Goal: Understand process/instructions: Learn about a topic

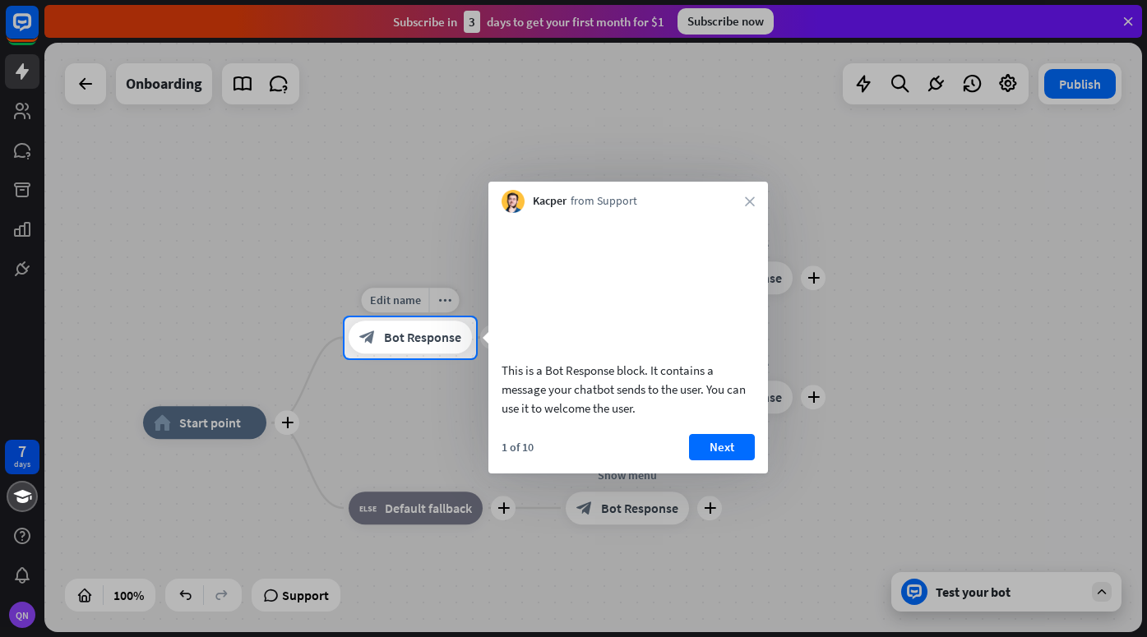
click at [430, 338] on span "Bot Response" at bounding box center [422, 338] width 77 height 16
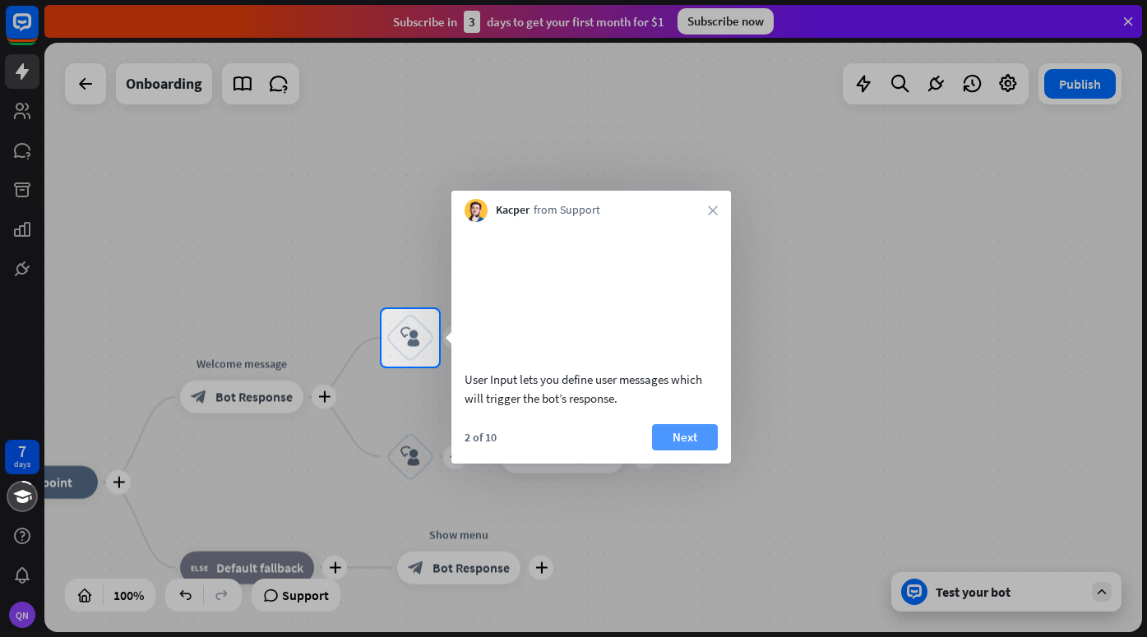
click at [663, 451] on button "Next" at bounding box center [685, 437] width 66 height 26
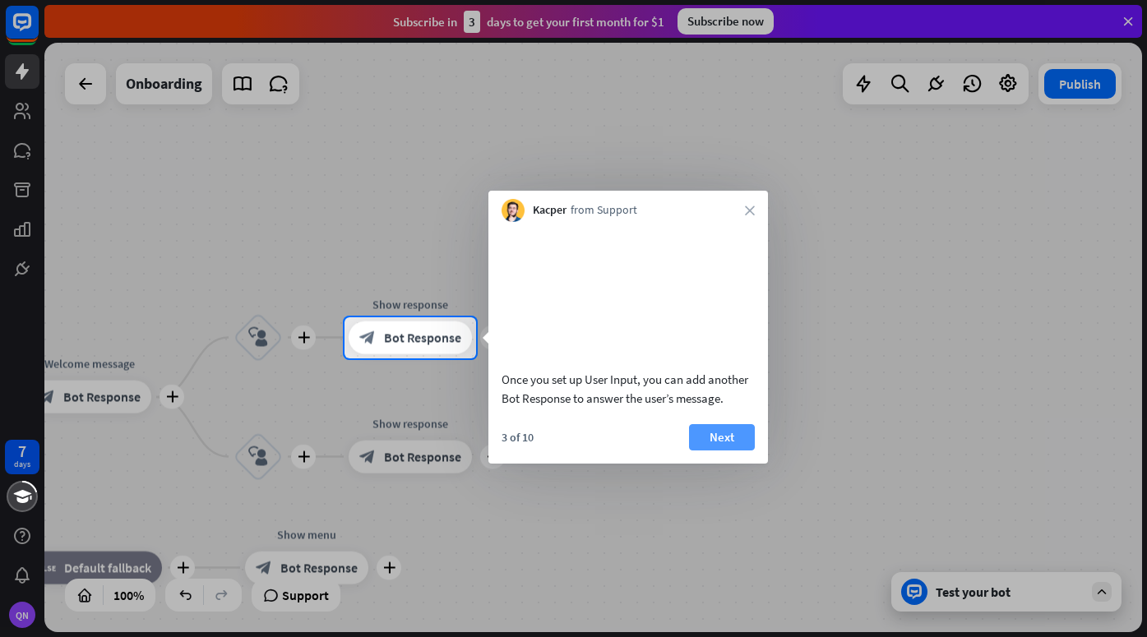
click at [712, 451] on button "Next" at bounding box center [722, 437] width 66 height 26
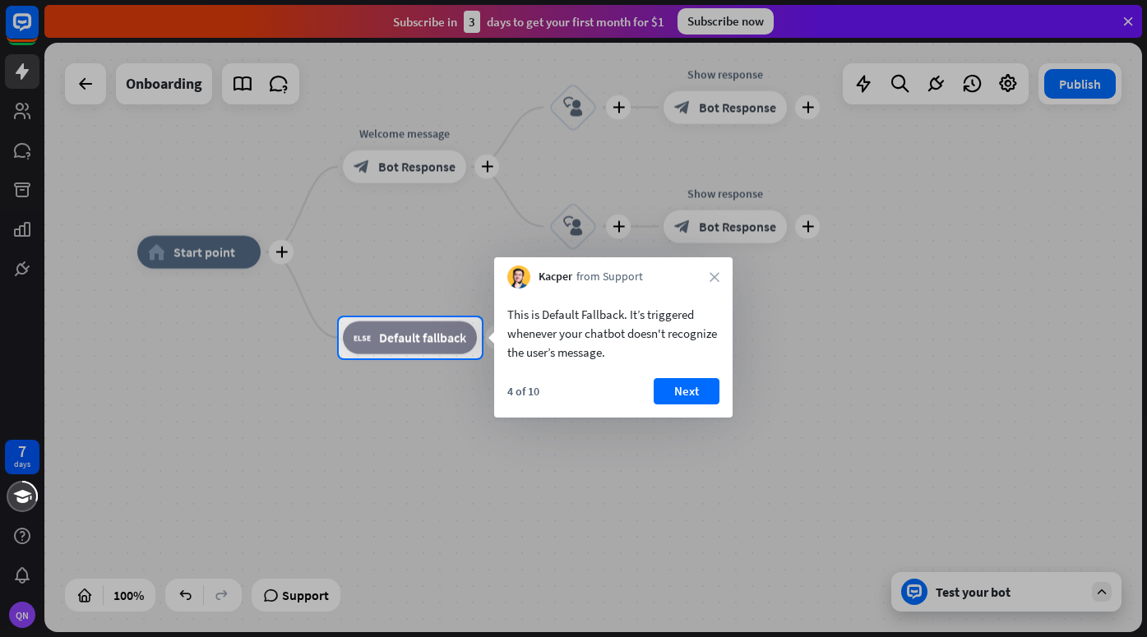
click at [81, 82] on div at bounding box center [573, 158] width 1147 height 317
click at [692, 392] on button "Next" at bounding box center [687, 391] width 66 height 26
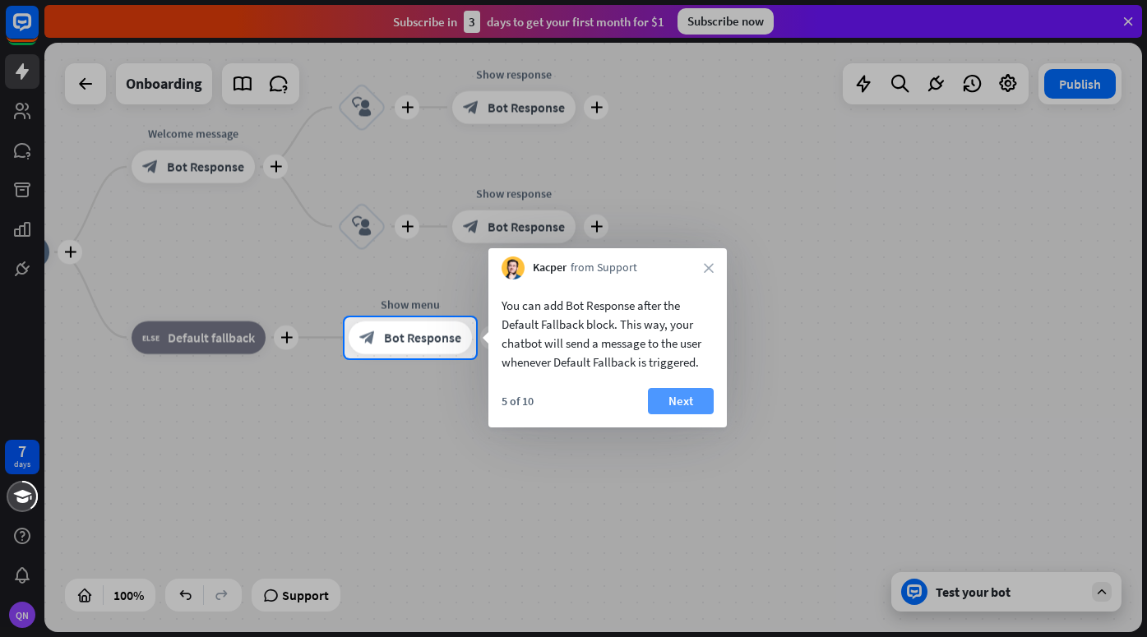
click at [694, 391] on button "Next" at bounding box center [681, 401] width 66 height 26
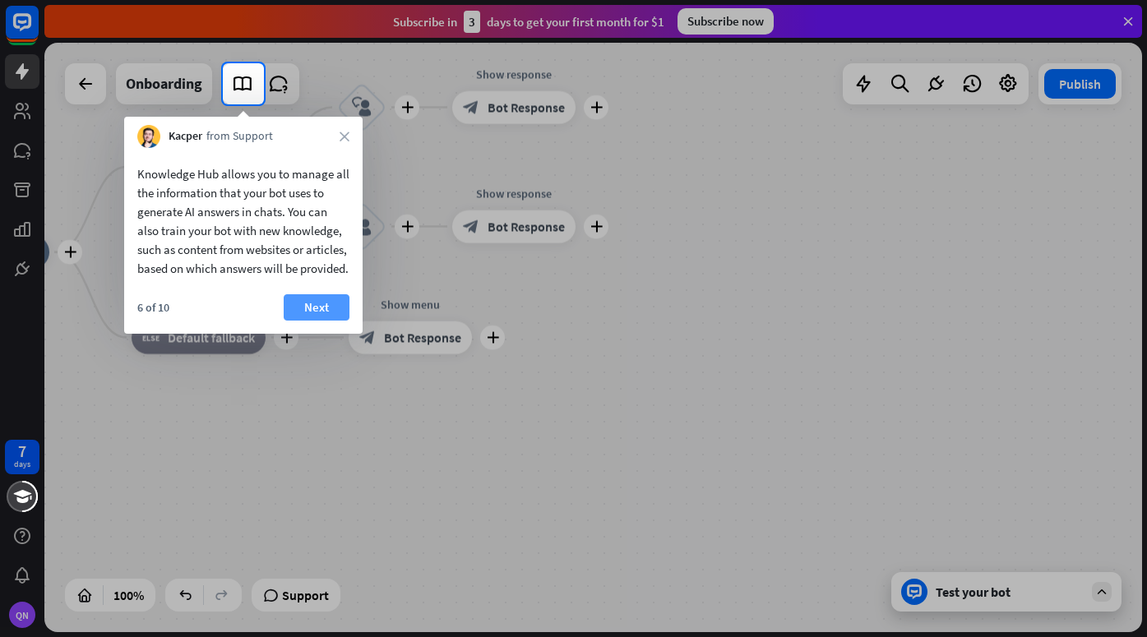
click at [309, 321] on button "Next" at bounding box center [317, 307] width 66 height 26
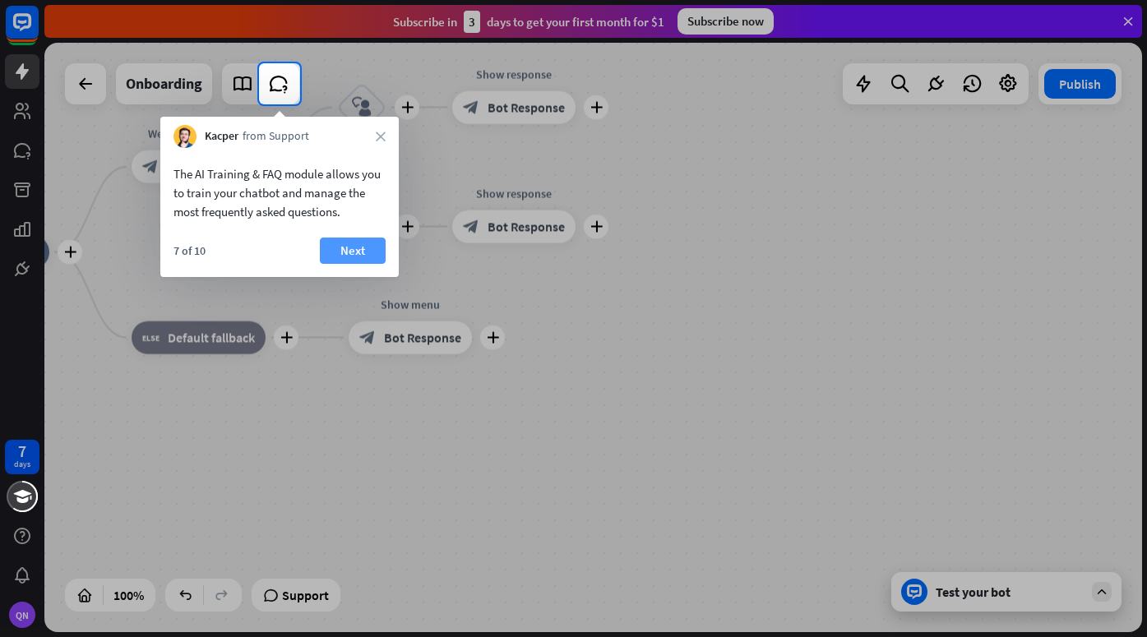
click at [361, 245] on button "Next" at bounding box center [353, 251] width 66 height 26
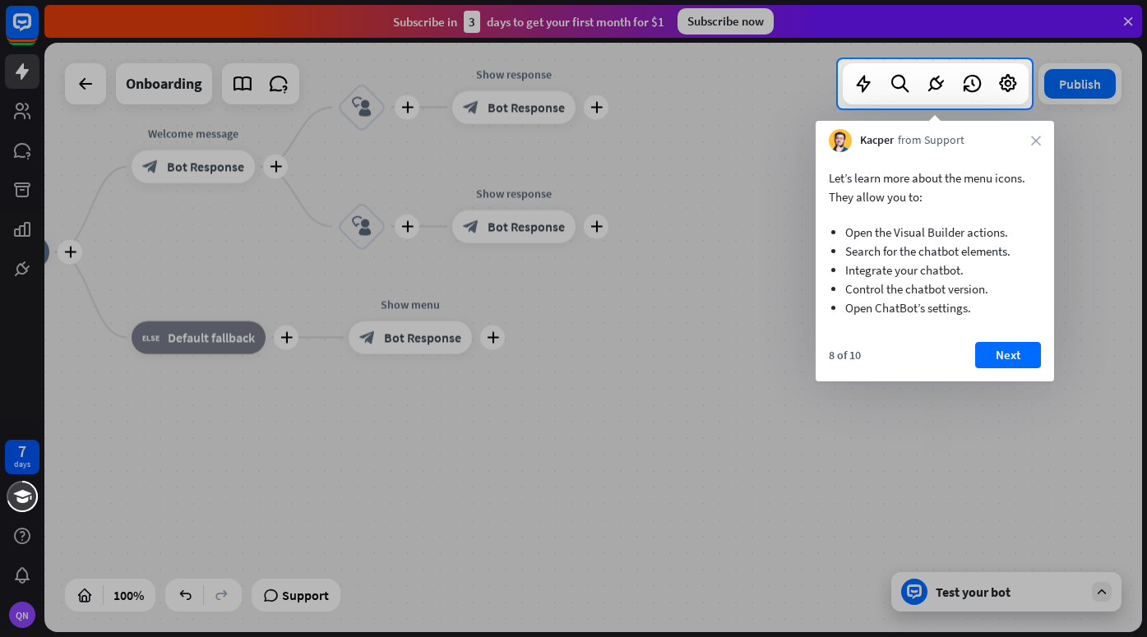
click at [1041, 146] on div "Kacper from Support close" at bounding box center [935, 136] width 239 height 31
click at [1040, 141] on icon "close" at bounding box center [1036, 141] width 10 height 10
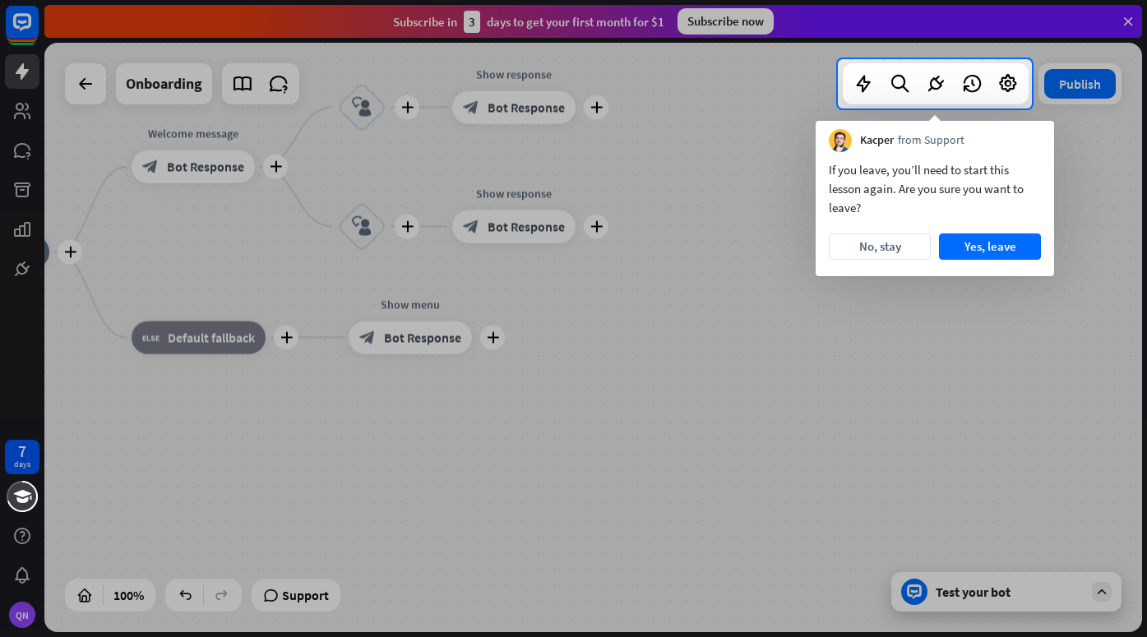
click at [984, 596] on div at bounding box center [573, 373] width 1147 height 529
click at [971, 251] on button "Yes, leave" at bounding box center [990, 247] width 102 height 26
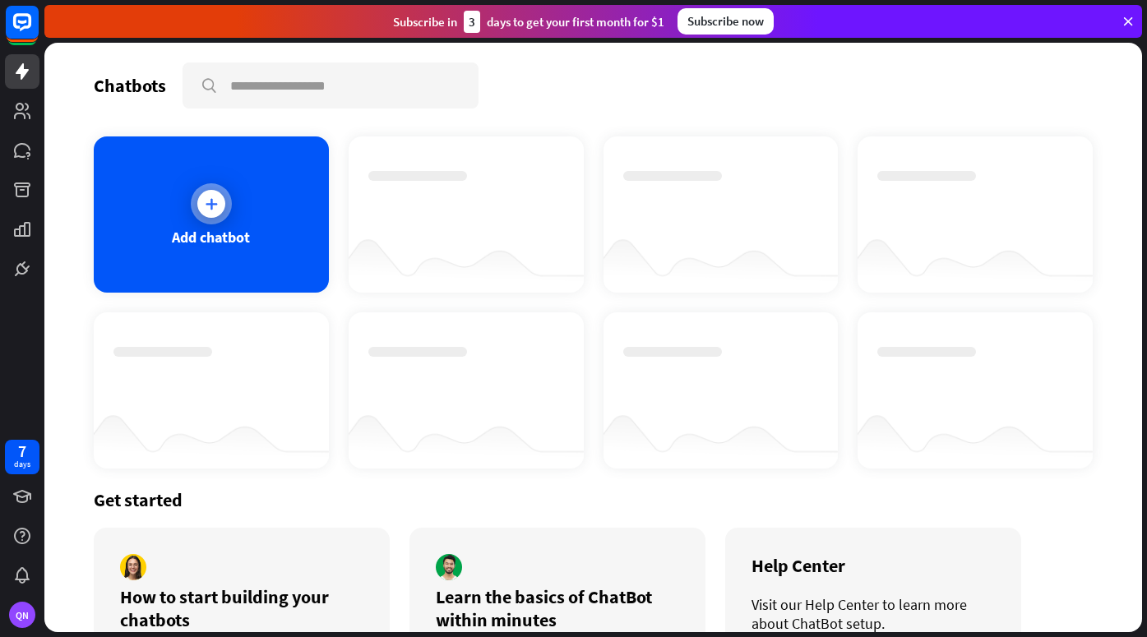
click at [209, 199] on icon at bounding box center [211, 204] width 16 height 16
